Goal: Transaction & Acquisition: Book appointment/travel/reservation

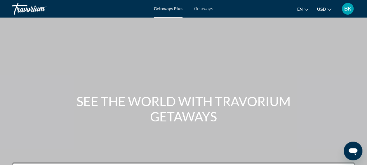
click at [206, 8] on span "Getaways" at bounding box center [203, 8] width 19 height 5
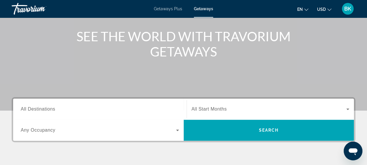
click at [55, 104] on div "Search widget" at bounding box center [100, 109] width 158 height 17
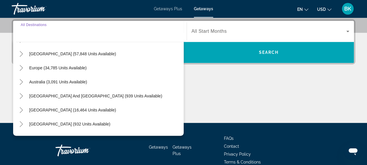
scroll to position [95, 0]
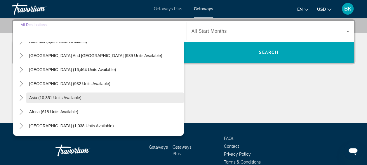
click at [50, 99] on span "Asia (10,351 units available)" at bounding box center [55, 97] width 52 height 5
type input "**********"
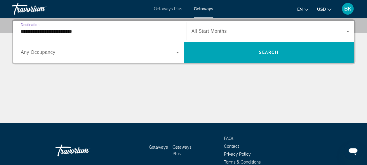
click at [233, 32] on span "Search widget" at bounding box center [268, 31] width 155 height 7
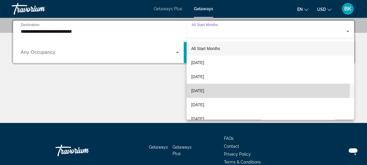
click at [231, 88] on mat-option "[DATE]" at bounding box center [269, 90] width 167 height 14
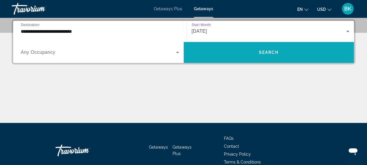
click at [268, 49] on span "Search widget" at bounding box center [269, 52] width 170 height 14
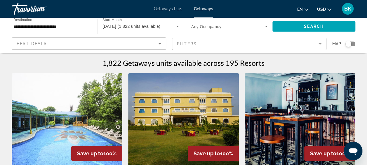
click at [239, 44] on mat-form-field "Filters" at bounding box center [249, 44] width 154 height 12
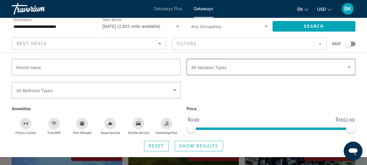
click at [215, 67] on span "All Vacation Types" at bounding box center [209, 67] width 36 height 5
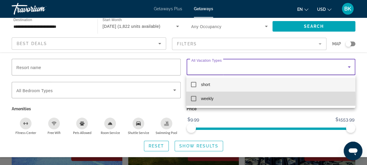
click at [196, 99] on mat-pseudo-checkbox at bounding box center [193, 98] width 5 height 5
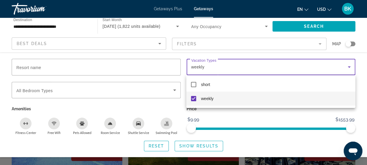
click at [205, 146] on div at bounding box center [183, 82] width 367 height 165
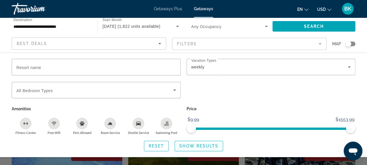
click at [195, 146] on span "Show Results" at bounding box center [198, 145] width 39 height 5
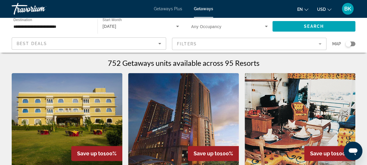
click at [194, 132] on img "Main content" at bounding box center [183, 119] width 111 height 93
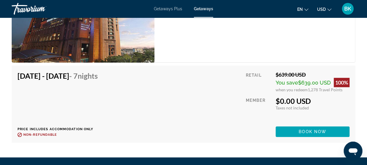
scroll to position [1122, 0]
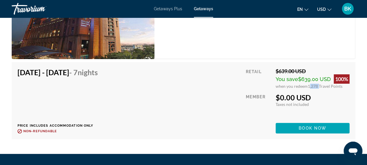
drag, startPoint x: 307, startPoint y: 85, endPoint x: 317, endPoint y: 86, distance: 9.7
click at [317, 86] on span "1,278 Travel Points" at bounding box center [325, 85] width 35 height 5
drag, startPoint x: 317, startPoint y: 86, endPoint x: 316, endPoint y: 104, distance: 18.1
click at [316, 104] on div "Taxes included Taxes not included" at bounding box center [312, 104] width 74 height 5
drag, startPoint x: 319, startPoint y: 79, endPoint x: 300, endPoint y: 79, distance: 18.4
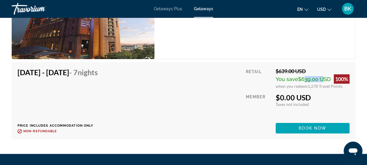
click at [300, 79] on span "$639.00 USD" at bounding box center [314, 79] width 33 height 6
drag, startPoint x: 300, startPoint y: 79, endPoint x: 258, endPoint y: 80, distance: 42.6
click at [258, 80] on div "Retail" at bounding box center [258, 78] width 25 height 21
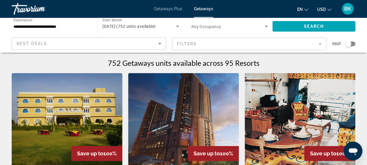
click at [43, 28] on input "**********" at bounding box center [51, 26] width 76 height 7
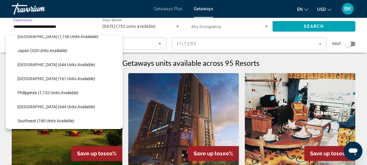
scroll to position [222, 0]
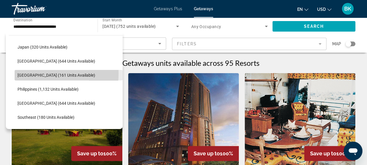
click at [29, 73] on span "[GEOGRAPHIC_DATA] (161 units available)" at bounding box center [57, 75] width 78 height 5
type input "**********"
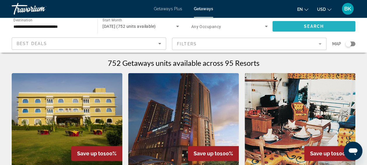
click at [304, 26] on span "Search" at bounding box center [314, 26] width 20 height 5
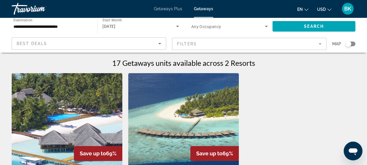
click at [61, 121] on img "Main content" at bounding box center [67, 119] width 111 height 93
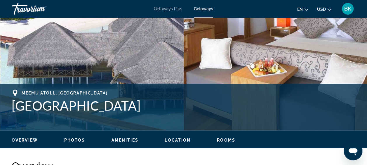
scroll to position [164, 0]
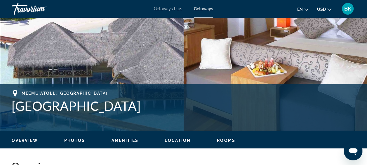
drag, startPoint x: 157, startPoint y: 107, endPoint x: 15, endPoint y: 106, distance: 142.1
click at [15, 106] on h1 "[GEOGRAPHIC_DATA]" at bounding box center [183, 105] width 343 height 15
copy h1 "[GEOGRAPHIC_DATA]"
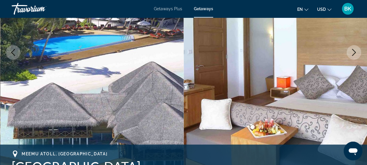
scroll to position [0, 0]
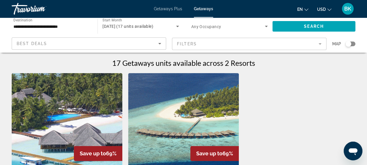
click at [40, 27] on input "**********" at bounding box center [51, 26] width 76 height 7
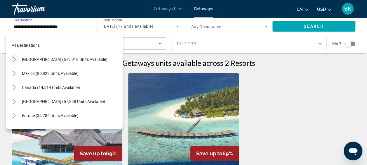
click at [13, 57] on icon "Toggle United States (673,918 units available)" at bounding box center [13, 59] width 3 height 6
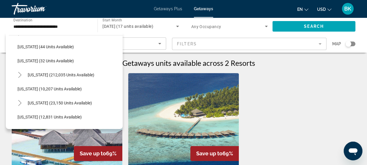
scroll to position [85, 0]
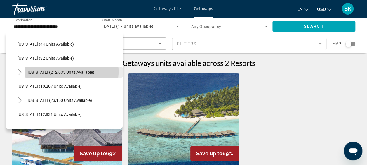
click at [54, 71] on span "[US_STATE] (212,035 units available)" at bounding box center [61, 72] width 67 height 5
type input "**********"
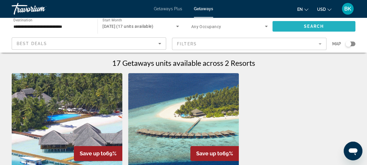
click at [300, 26] on span "Search widget" at bounding box center [313, 26] width 83 height 14
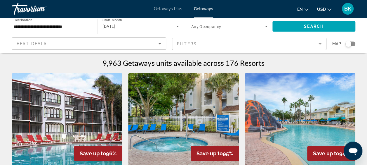
click at [271, 41] on mat-form-field "Filters" at bounding box center [249, 44] width 154 height 12
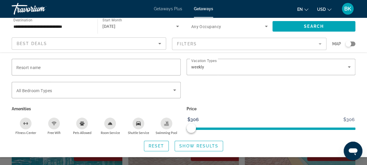
click at [250, 159] on div "Search widget" at bounding box center [183, 126] width 367 height 77
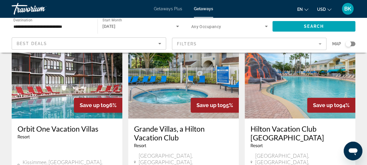
scroll to position [66, 0]
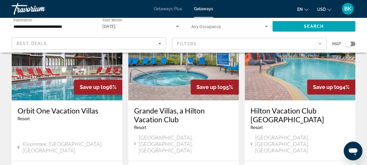
click at [293, 78] on img "Main content" at bounding box center [299, 53] width 111 height 93
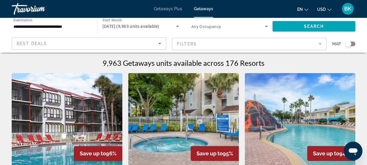
click at [27, 27] on input "**********" at bounding box center [51, 26] width 76 height 7
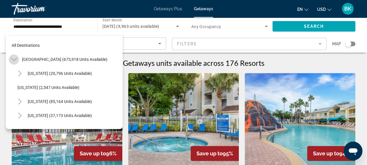
click at [12, 57] on icon "Toggle United States (673,918 units available)" at bounding box center [14, 59] width 6 height 6
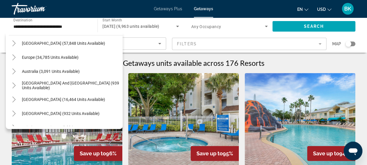
scroll to position [59, 0]
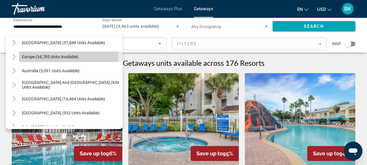
click at [50, 56] on span "Europe (34,785 units available)" at bounding box center [50, 56] width 57 height 5
type input "**********"
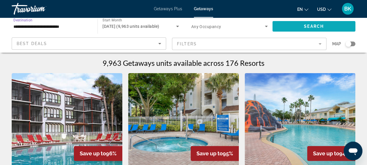
click at [303, 27] on span "Search widget" at bounding box center [313, 26] width 83 height 14
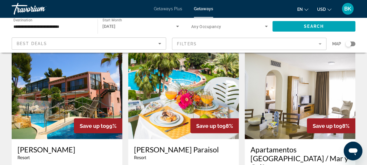
scroll to position [453, 0]
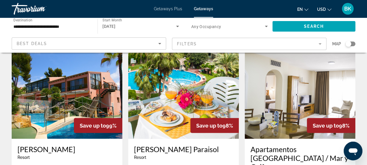
click at [209, 91] on img "Main content" at bounding box center [183, 91] width 111 height 93
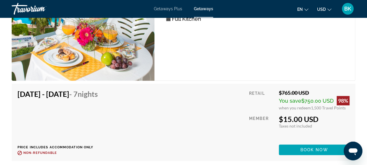
scroll to position [1179, 0]
